Goal: Find specific page/section: Find specific page/section

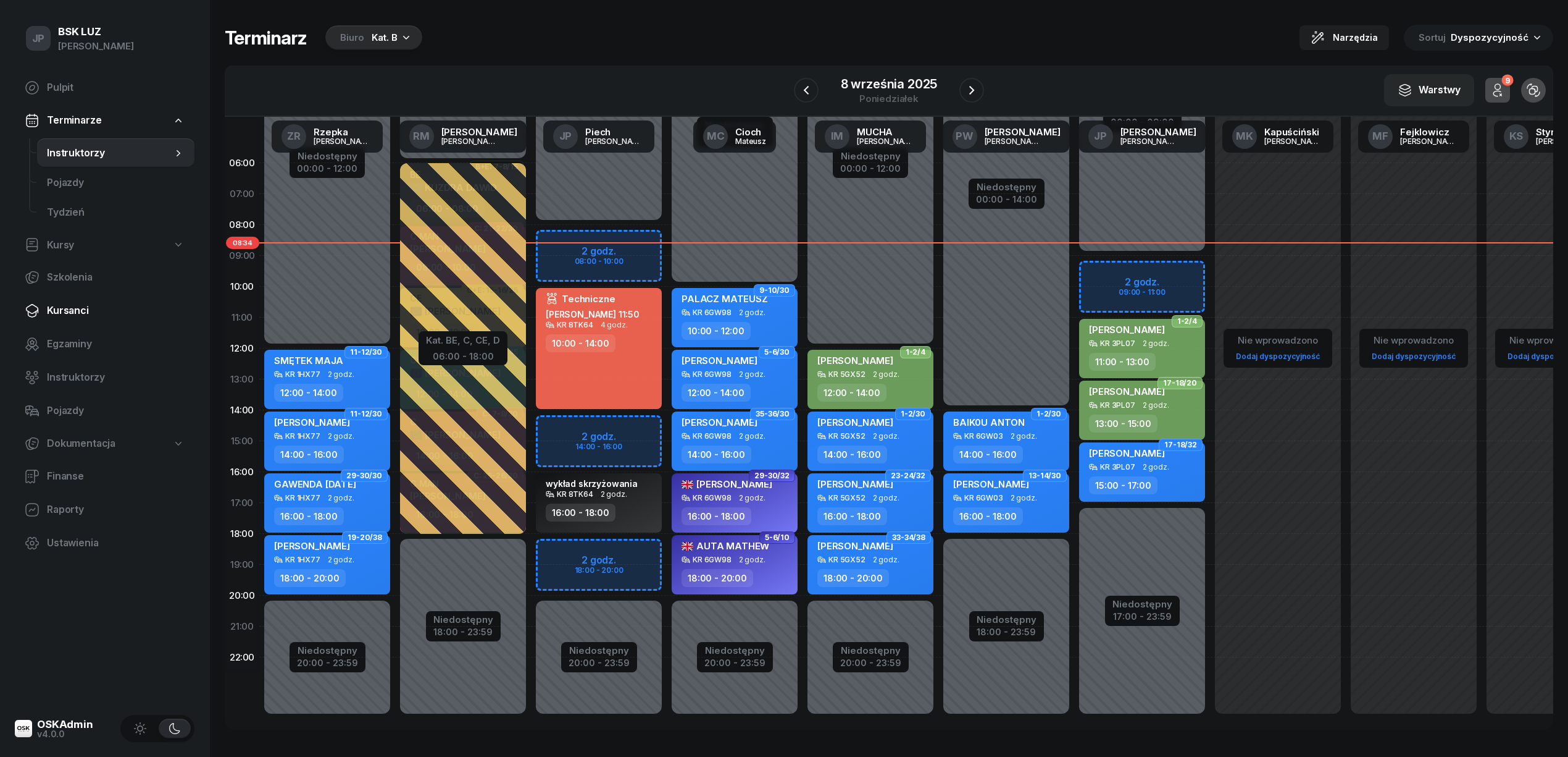
click at [59, 307] on span "Kursanci" at bounding box center [115, 310] width 138 height 16
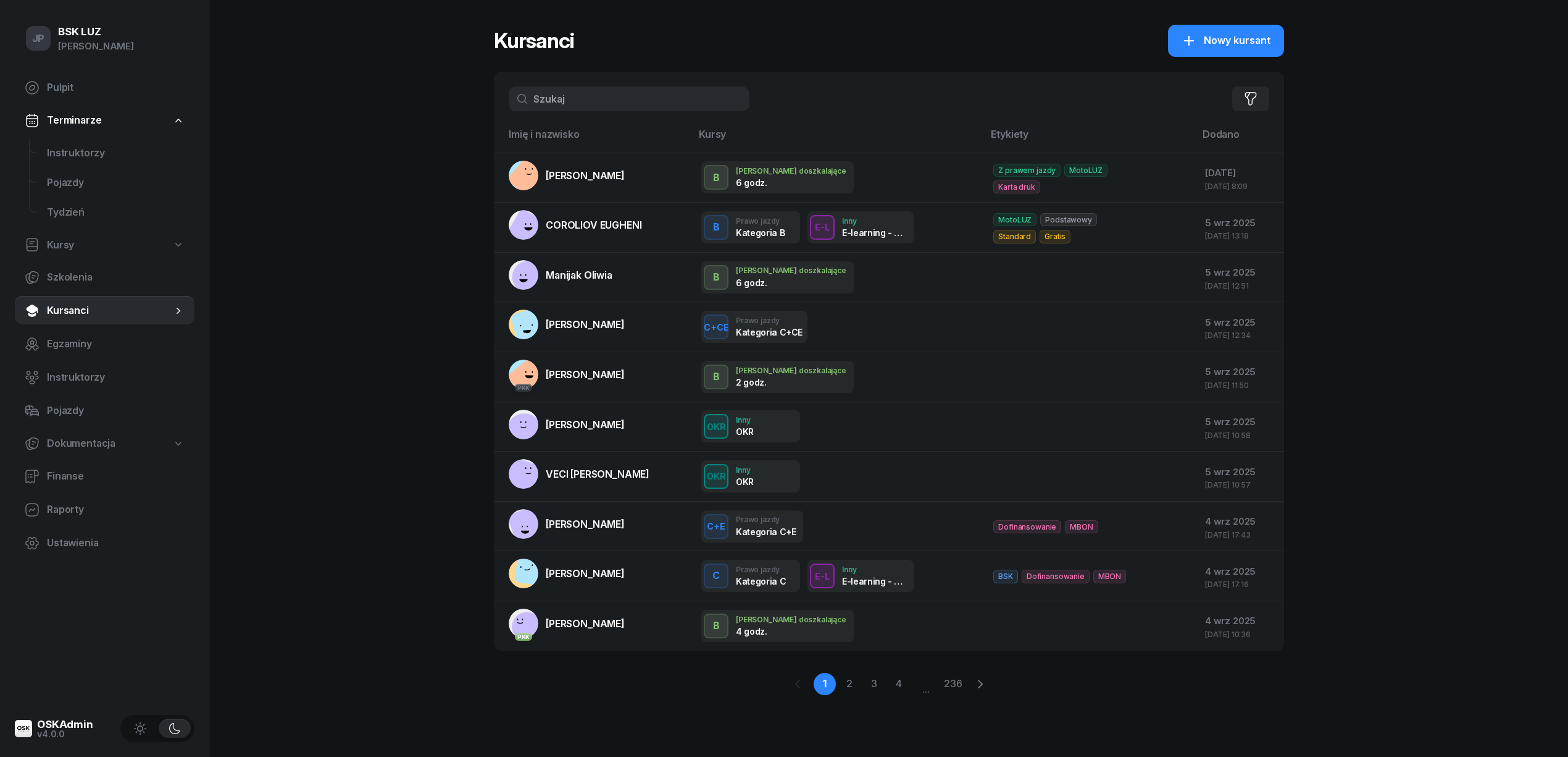
click at [580, 95] on input "text" at bounding box center [629, 98] width 241 height 25
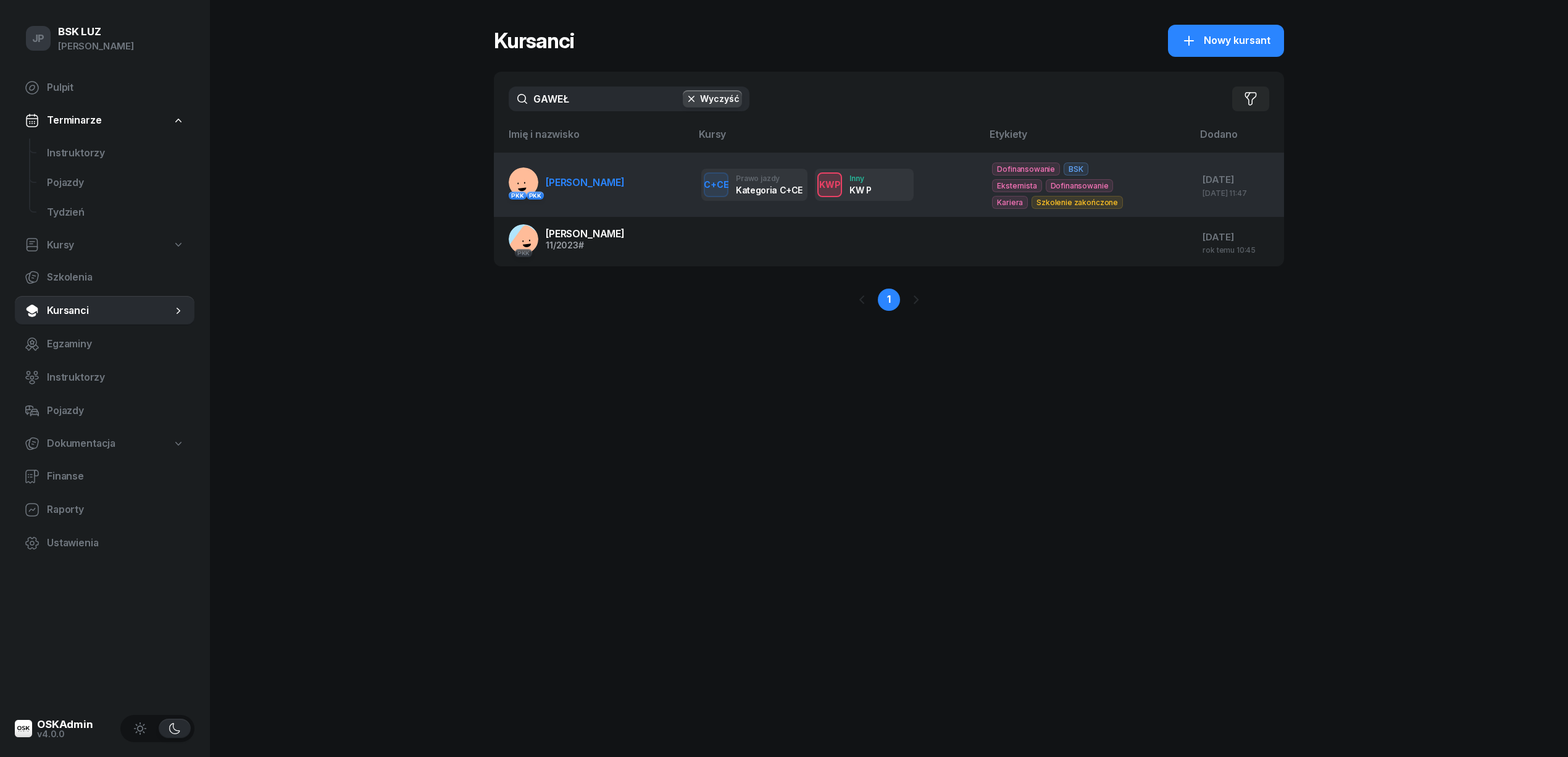
type input "GAWEŁ"
click at [580, 184] on span "[PERSON_NAME]" at bounding box center [585, 182] width 79 height 13
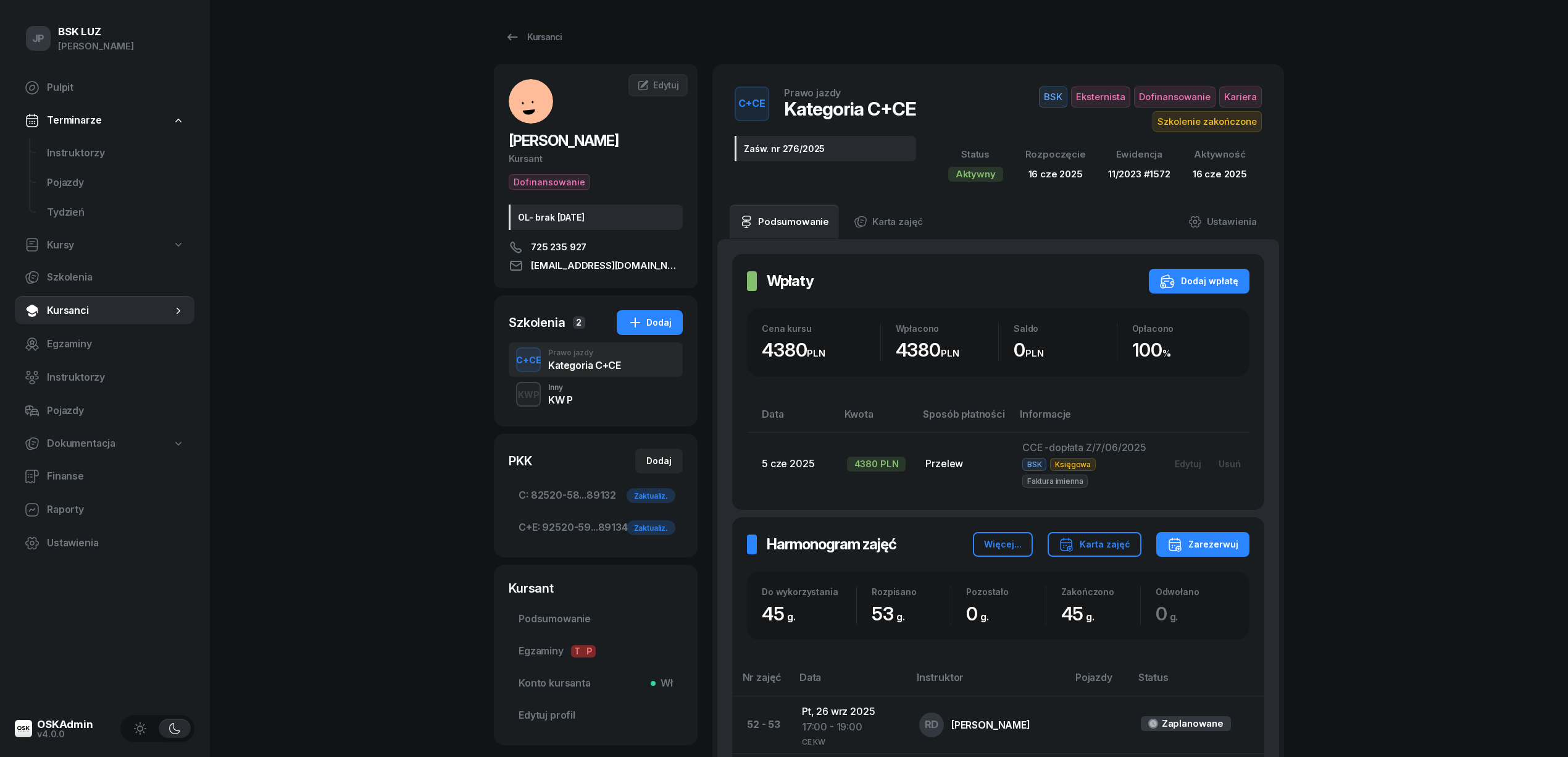
click at [553, 396] on div "KW P" at bounding box center [560, 400] width 24 height 10
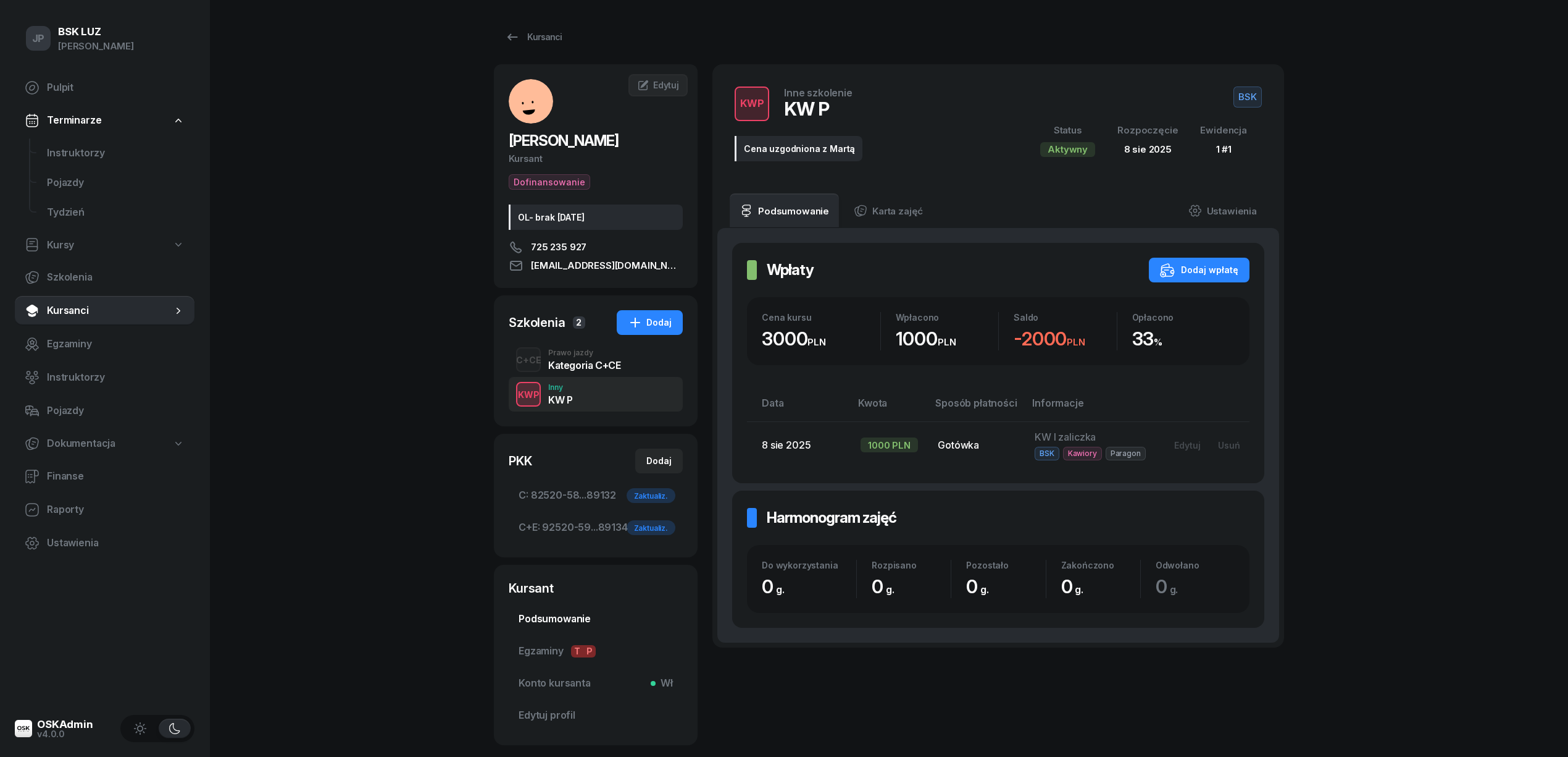
click at [544, 619] on span "Podsumowanie" at bounding box center [595, 618] width 154 height 16
